Goal: Task Accomplishment & Management: Use online tool/utility

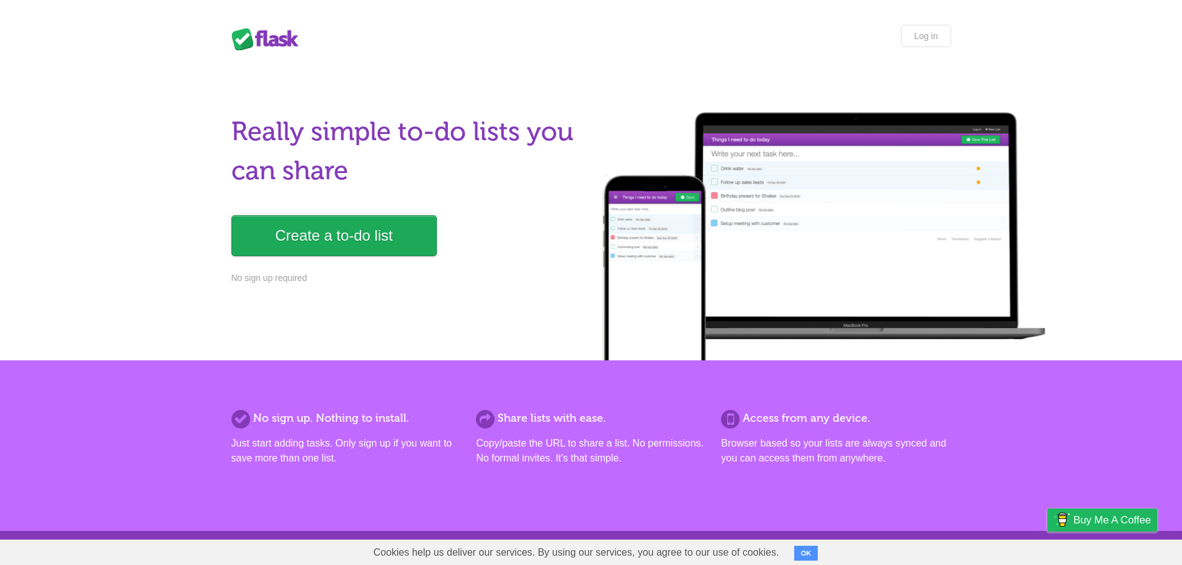
click at [348, 244] on link "Create a to-do list" at bounding box center [333, 235] width 205 height 41
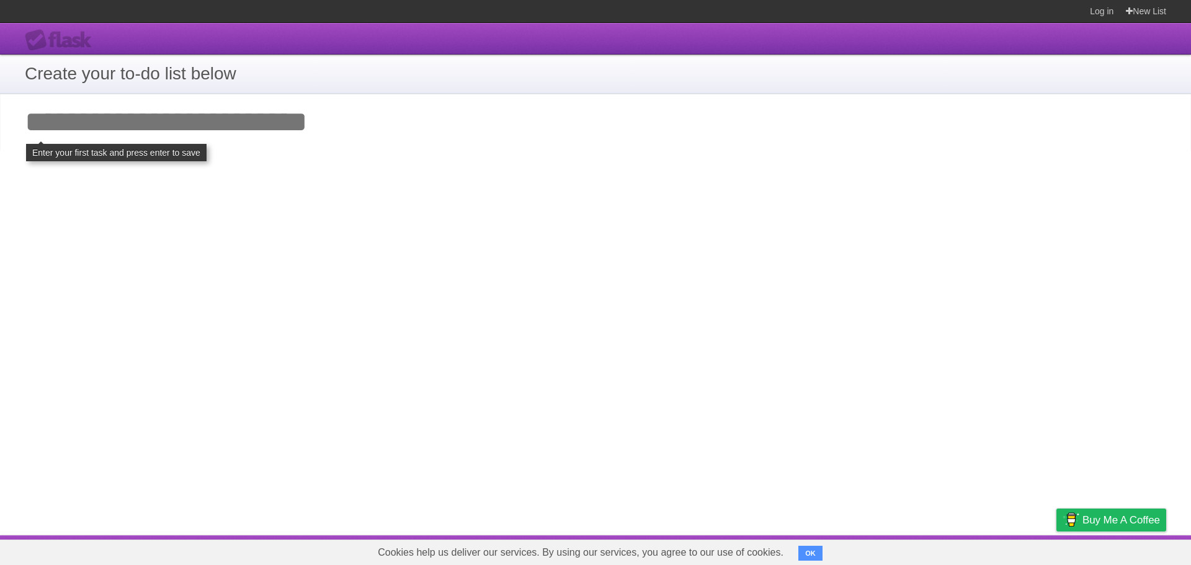
click at [209, 124] on input "Add your first task" at bounding box center [595, 122] width 1191 height 57
type input "********"
click input "**********" at bounding box center [0, 0] width 0 height 0
